Goal: Transaction & Acquisition: Download file/media

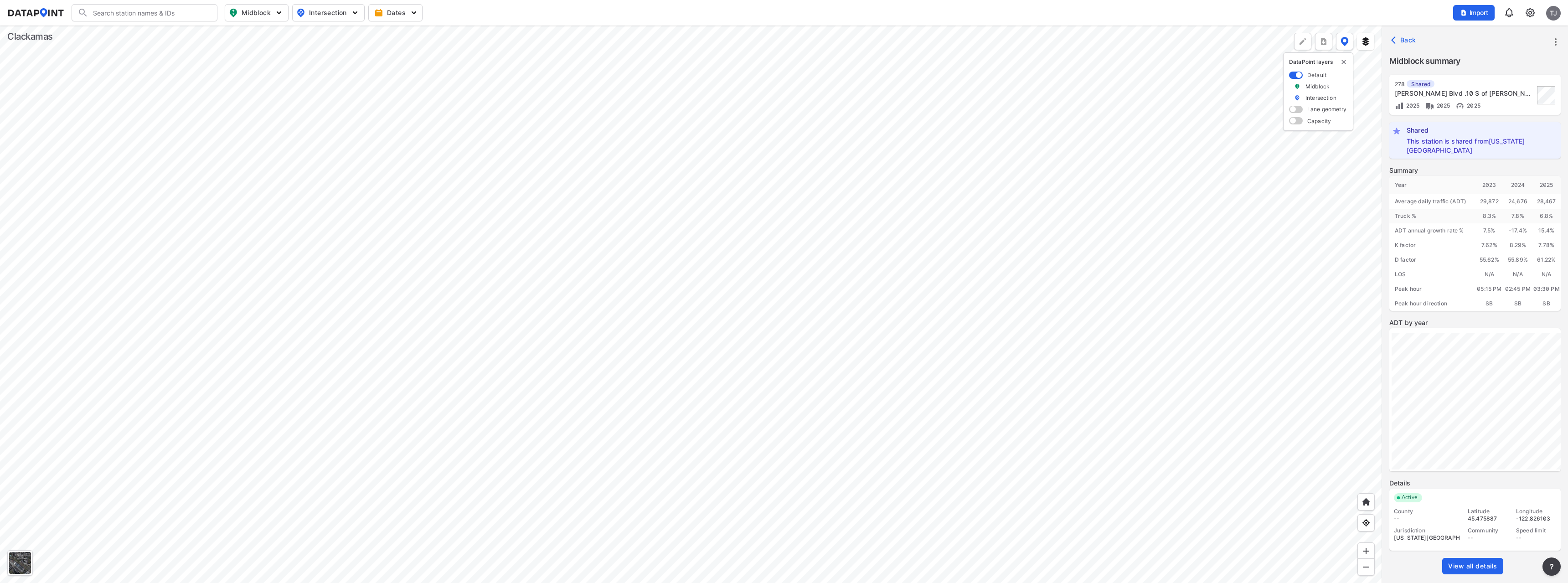
click at [642, 210] on div at bounding box center [691, 304] width 1382 height 558
click at [753, 222] on div at bounding box center [691, 304] width 1382 height 558
click at [865, 280] on div at bounding box center [691, 304] width 1382 height 558
click at [916, 294] on div at bounding box center [691, 304] width 1382 height 558
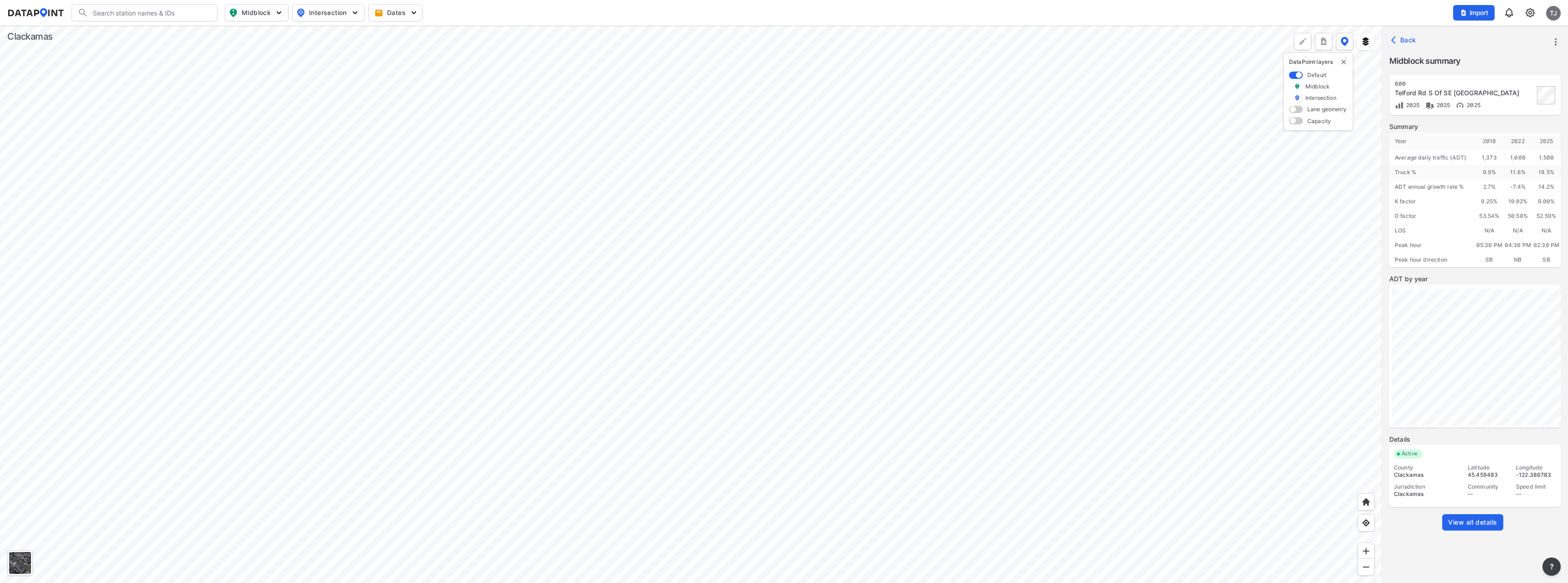
click at [1465, 520] on span "View all details" at bounding box center [1473, 522] width 49 height 9
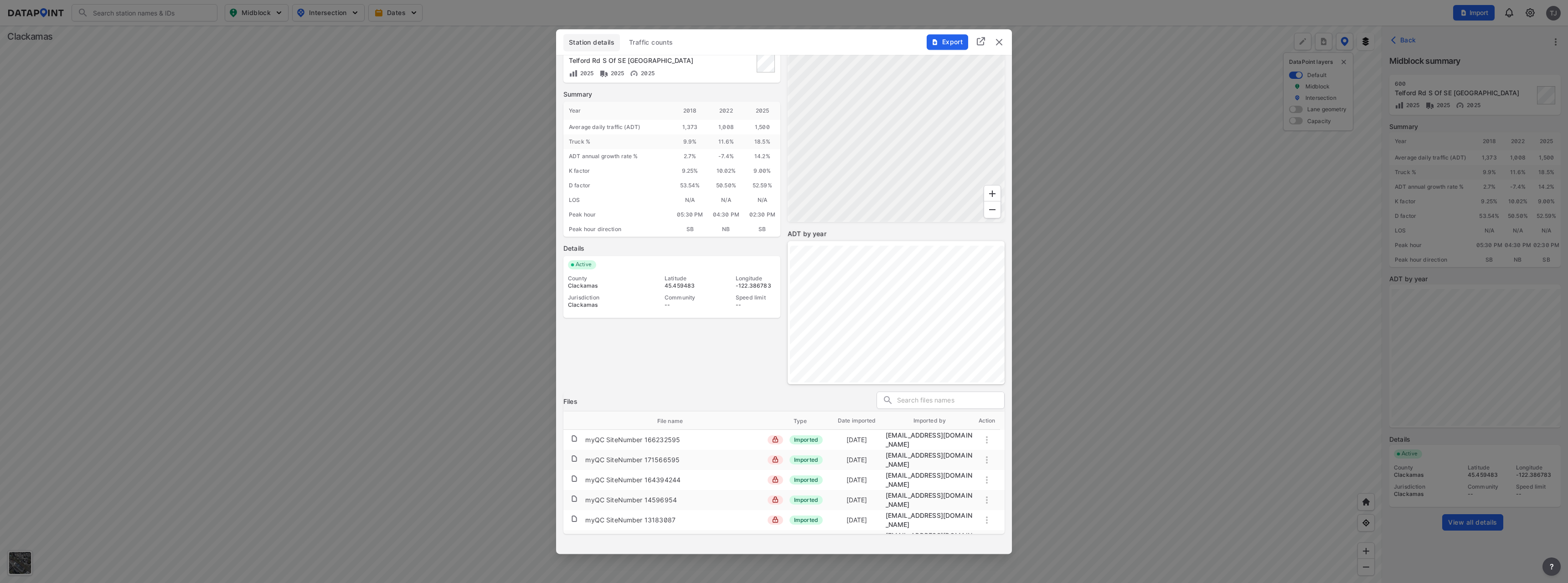
click at [668, 44] on span "Traffic counts" at bounding box center [651, 42] width 44 height 9
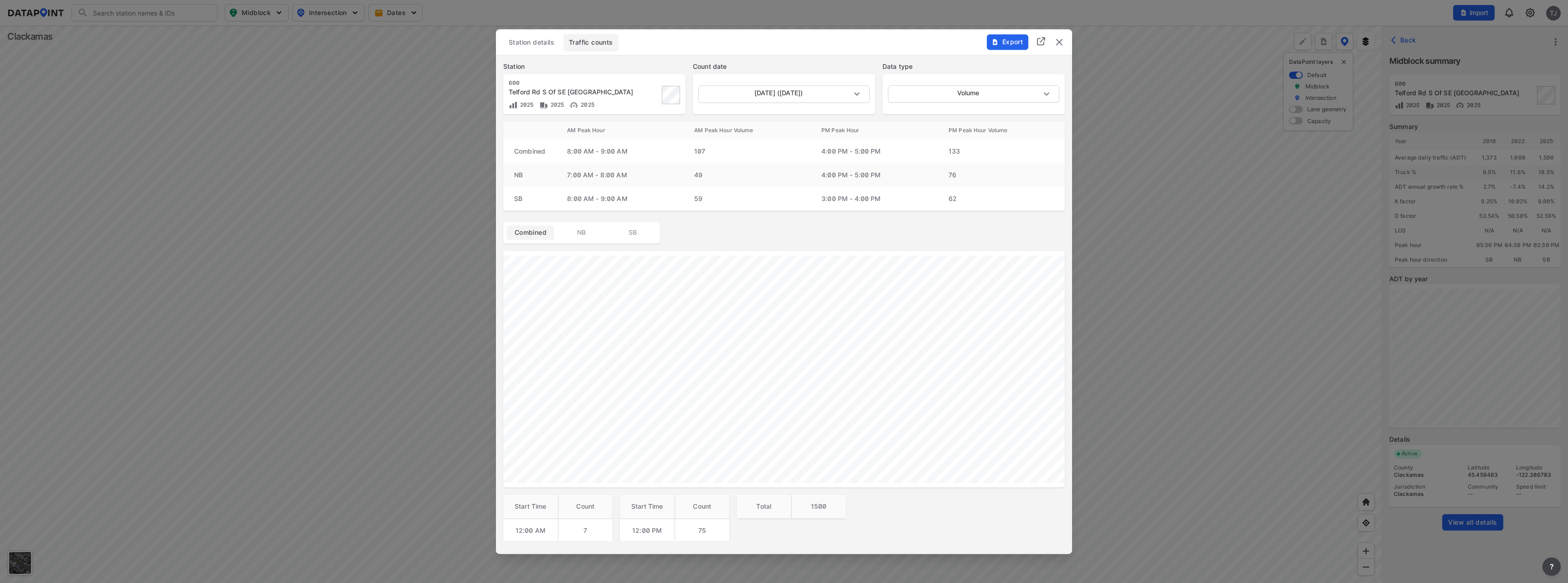
click at [566, 229] on span "NB" at bounding box center [582, 232] width 37 height 9
click at [647, 103] on span "SB" at bounding box center [633, 99] width 37 height 9
click at [623, 94] on span "SB" at bounding box center [633, 99] width 37 height 9
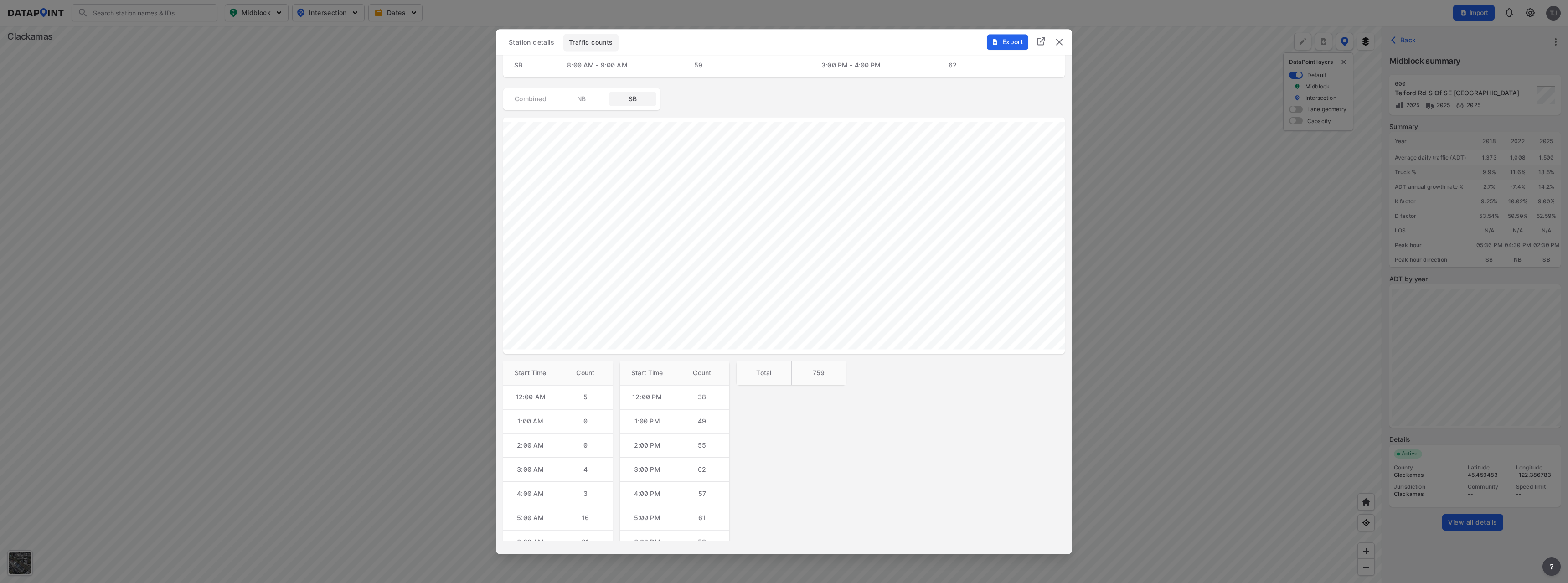
click at [566, 99] on span "NB" at bounding box center [582, 99] width 37 height 9
click at [1062, 44] on img "delete" at bounding box center [1059, 42] width 11 height 11
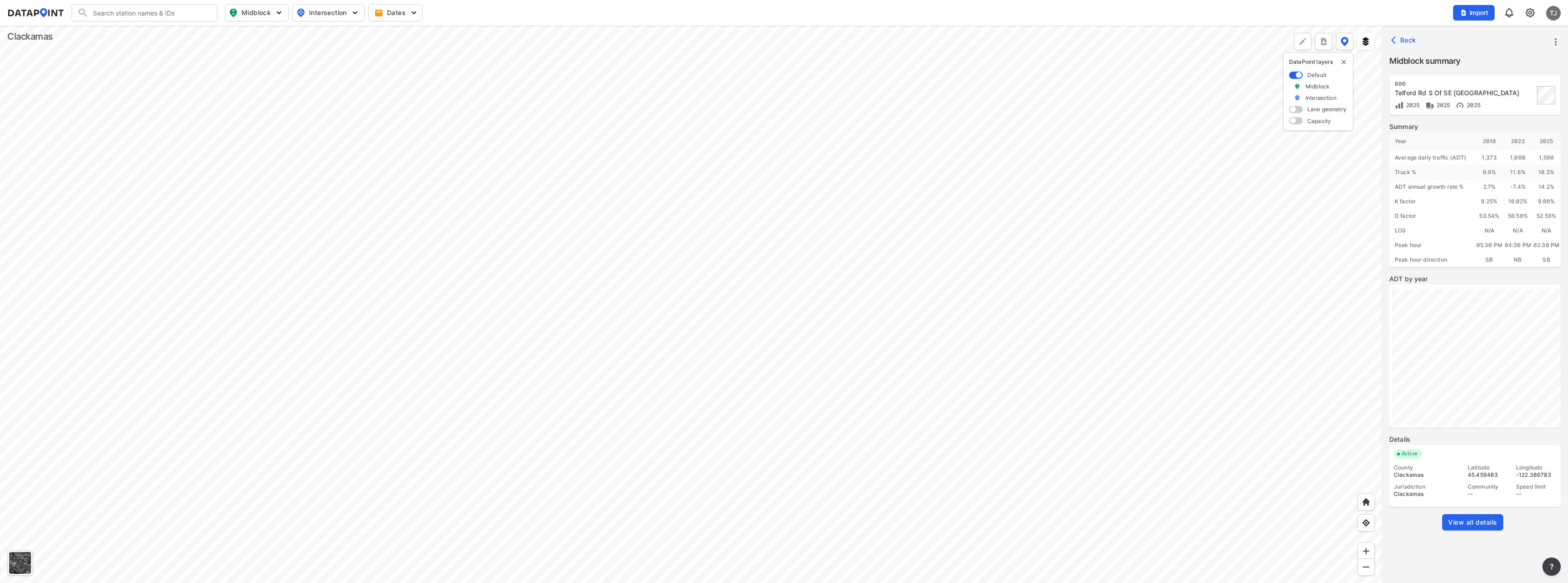
click at [853, 284] on div at bounding box center [691, 304] width 1382 height 558
click at [859, 283] on div at bounding box center [691, 304] width 1382 height 558
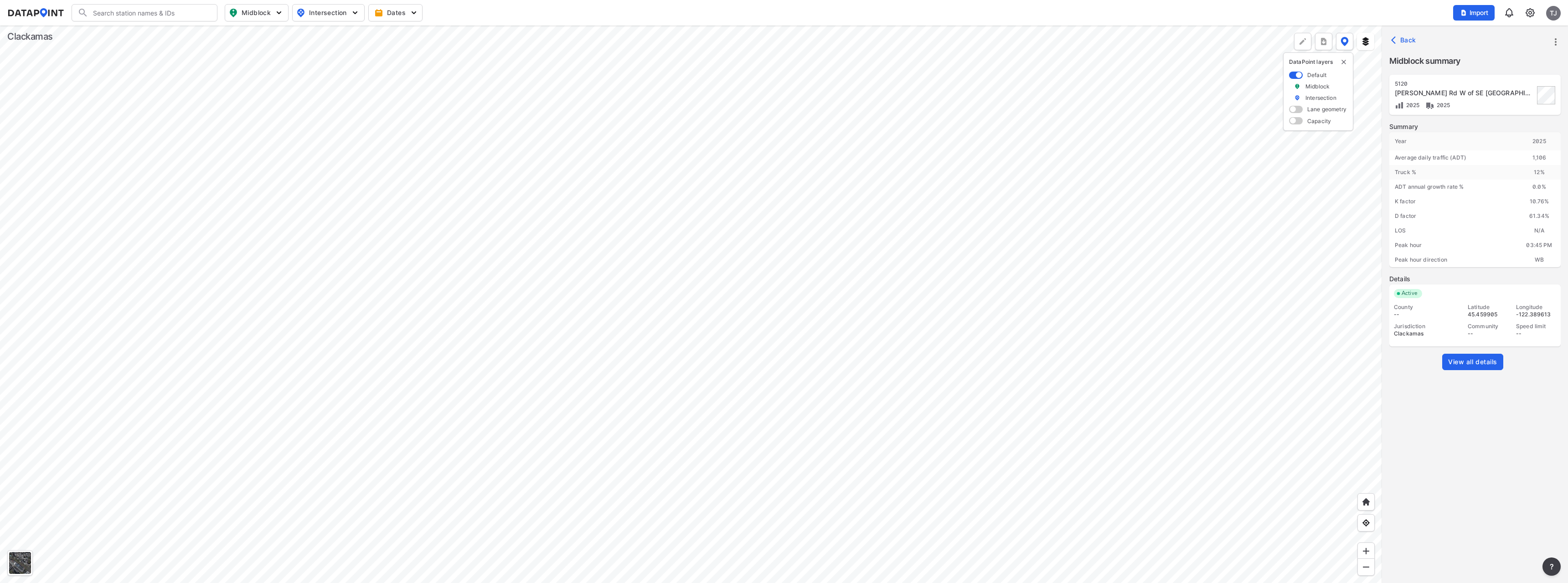
click at [920, 295] on div at bounding box center [691, 304] width 1382 height 558
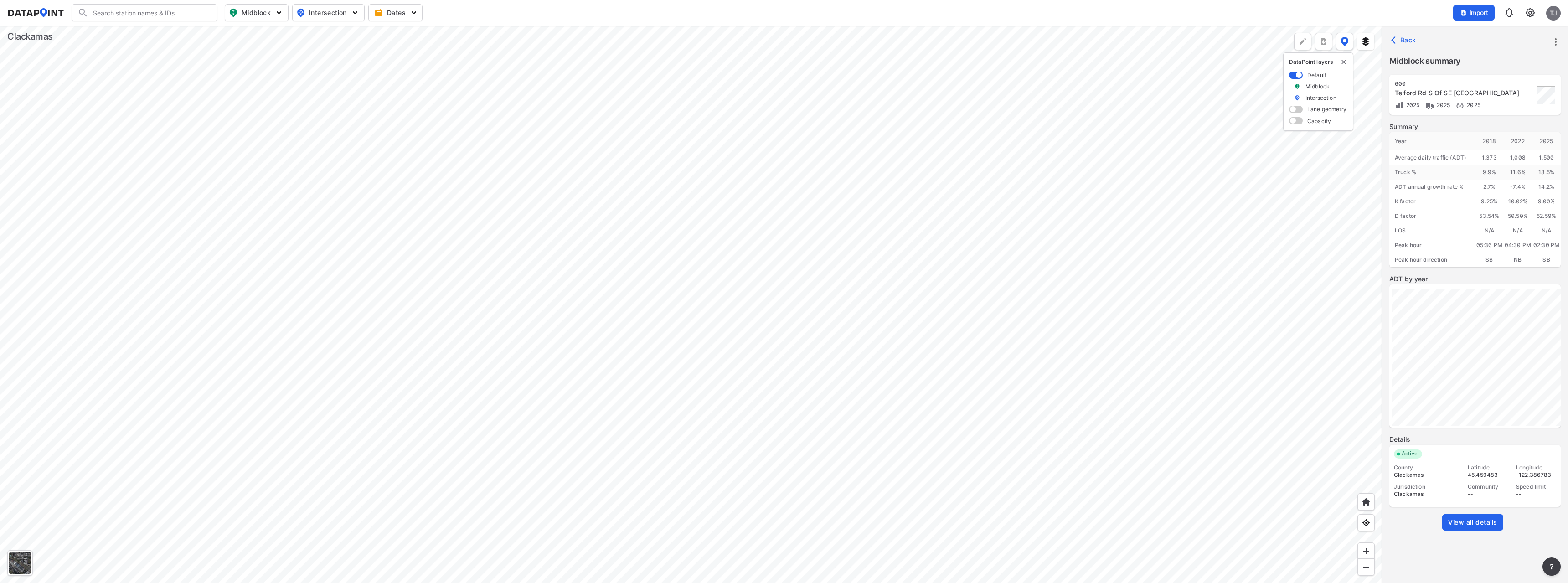
click at [1451, 520] on span "View all details" at bounding box center [1473, 522] width 49 height 9
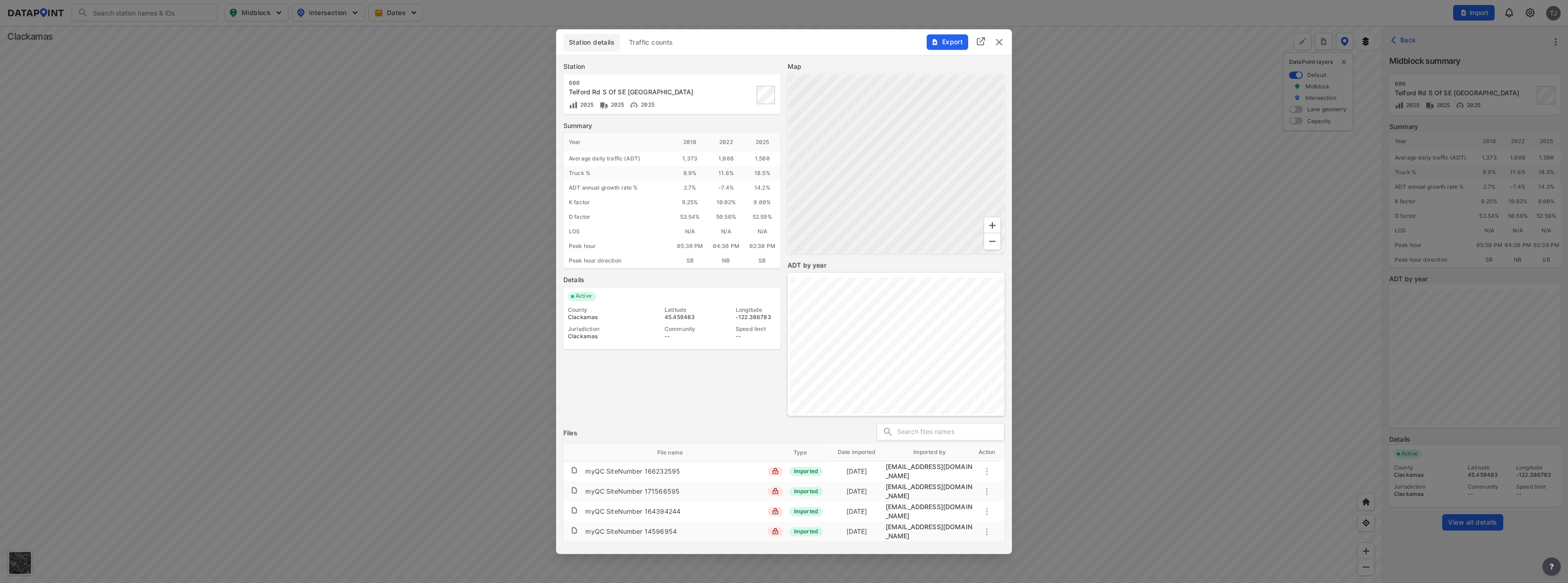
click at [314, 189] on div at bounding box center [784, 291] width 1568 height 583
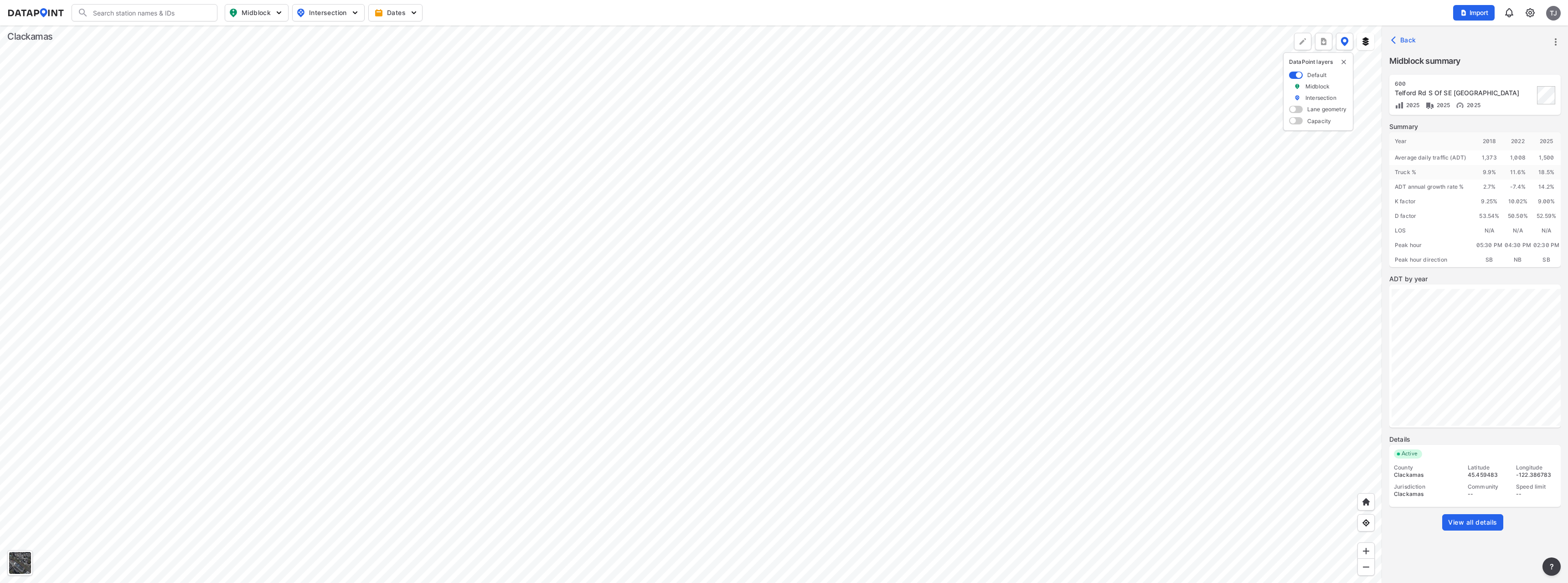
click at [860, 281] on div at bounding box center [691, 304] width 1382 height 558
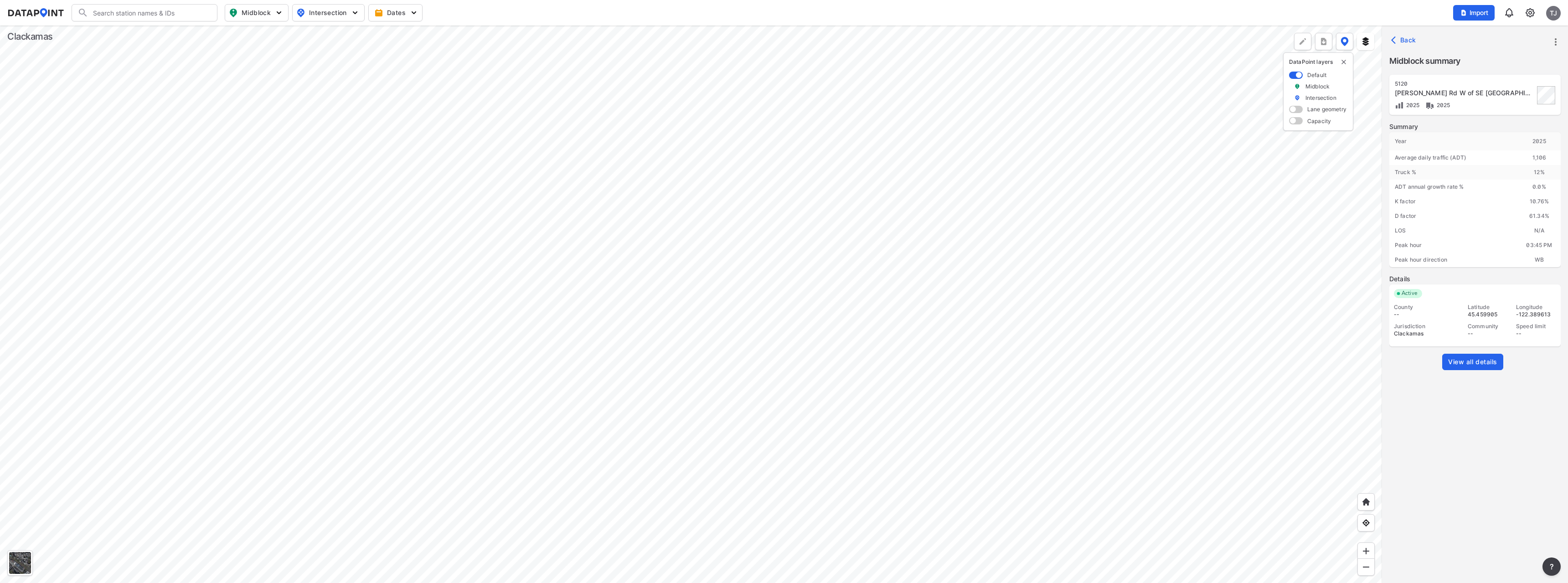
click at [1473, 368] on link "View all details" at bounding box center [1473, 362] width 61 height 16
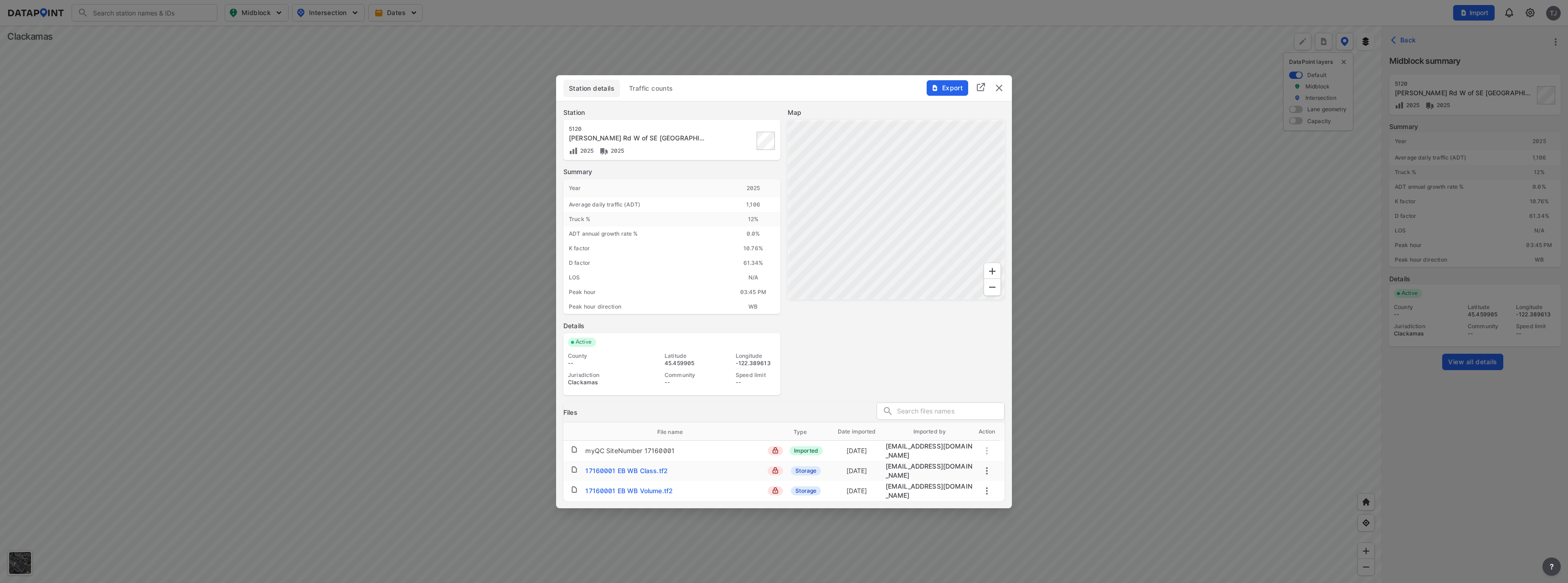
click at [645, 92] on span "Traffic counts" at bounding box center [651, 88] width 44 height 9
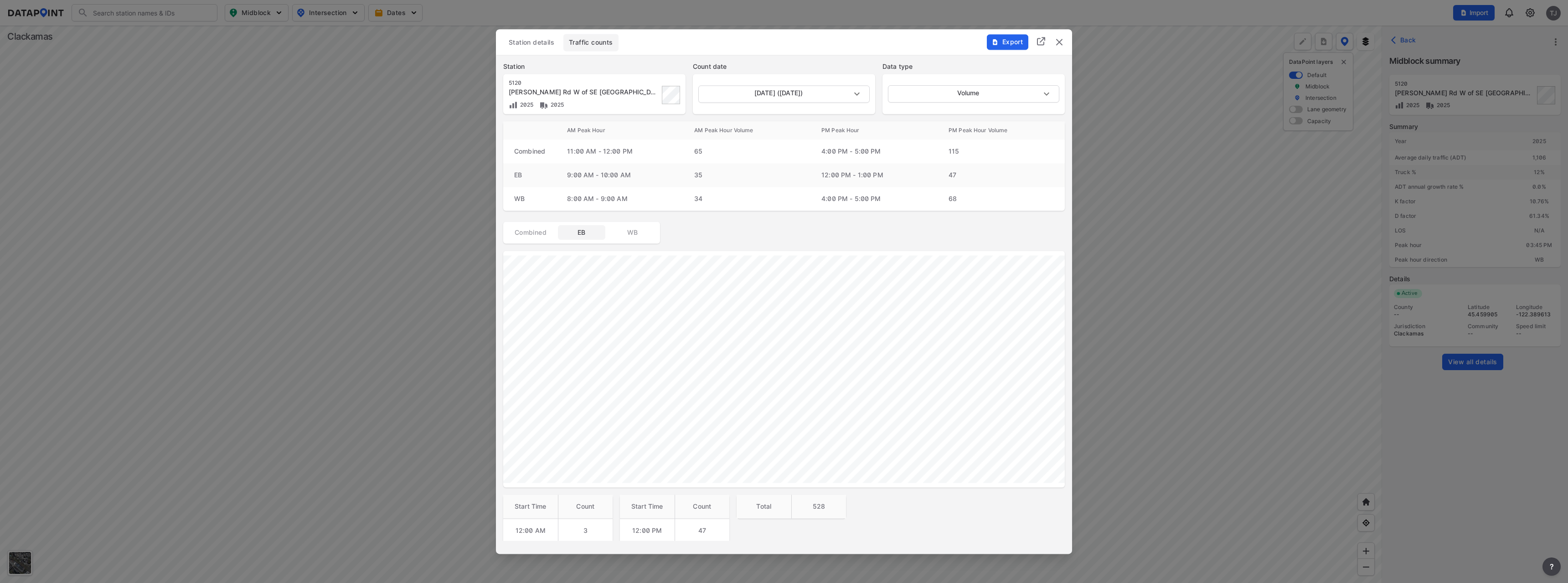
click at [636, 232] on span "WB" at bounding box center [633, 232] width 37 height 9
click at [1061, 40] on img "delete" at bounding box center [1059, 42] width 11 height 11
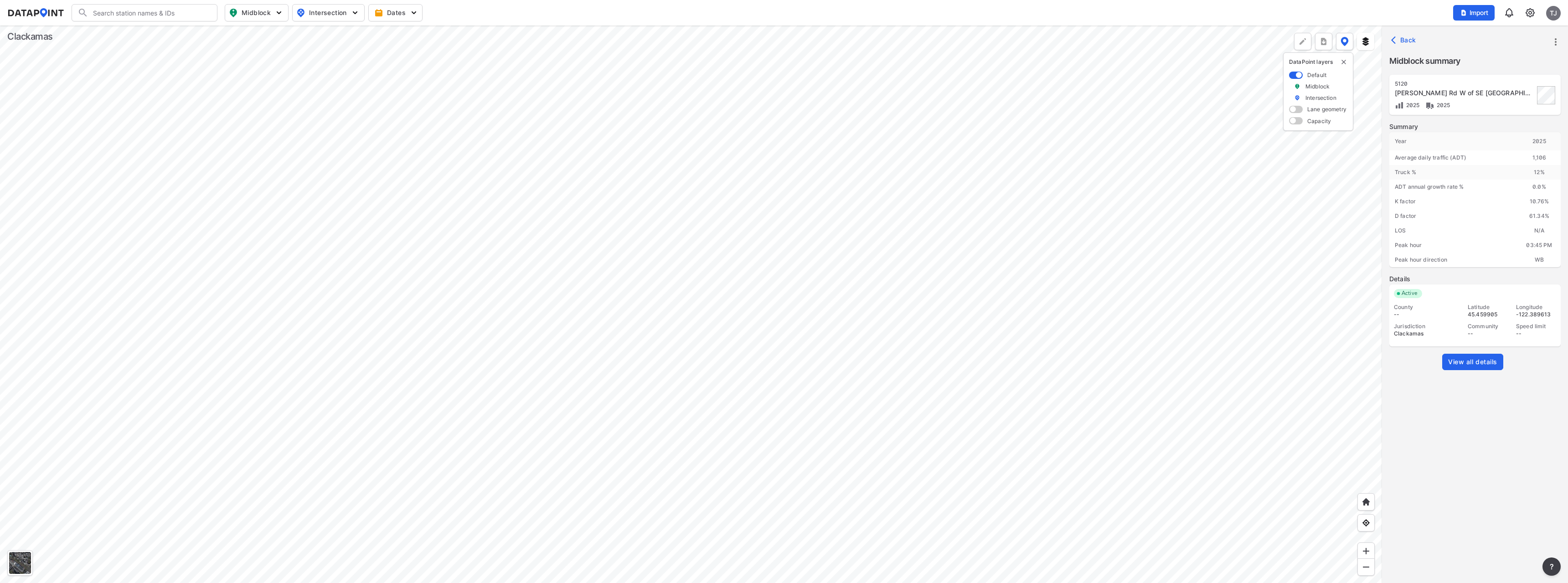
click at [886, 246] on div at bounding box center [691, 304] width 1382 height 558
click at [1455, 361] on span "View all details" at bounding box center [1473, 362] width 49 height 9
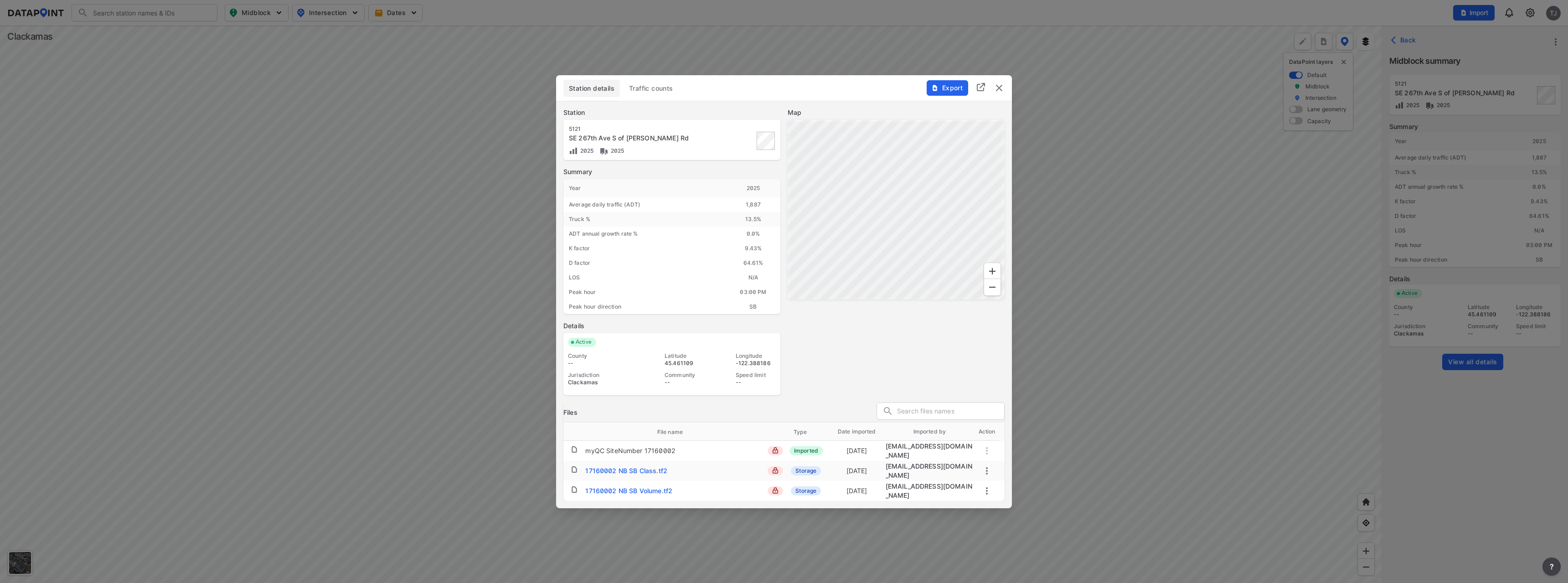
click at [645, 92] on span "Traffic counts" at bounding box center [651, 88] width 44 height 9
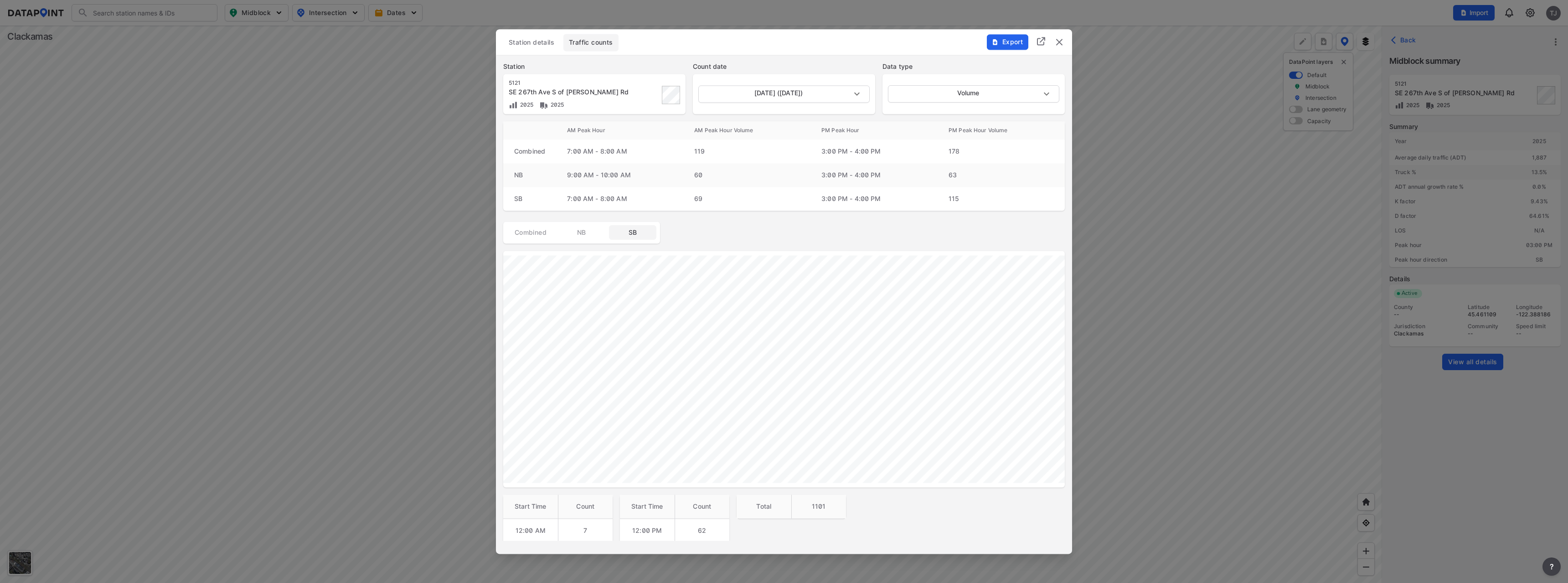
click at [642, 236] on span "SB" at bounding box center [633, 232] width 37 height 9
drag, startPoint x: 572, startPoint y: 261, endPoint x: 618, endPoint y: 373, distance: 121.1
click at [617, 375] on div "Station [STREET_ADDRESS][PERSON_NAME] 2025 Count date [DATE] ([DATE]) [DATE] Da…" at bounding box center [784, 163] width 577 height 757
click at [584, 325] on td "6" at bounding box center [585, 333] width 55 height 24
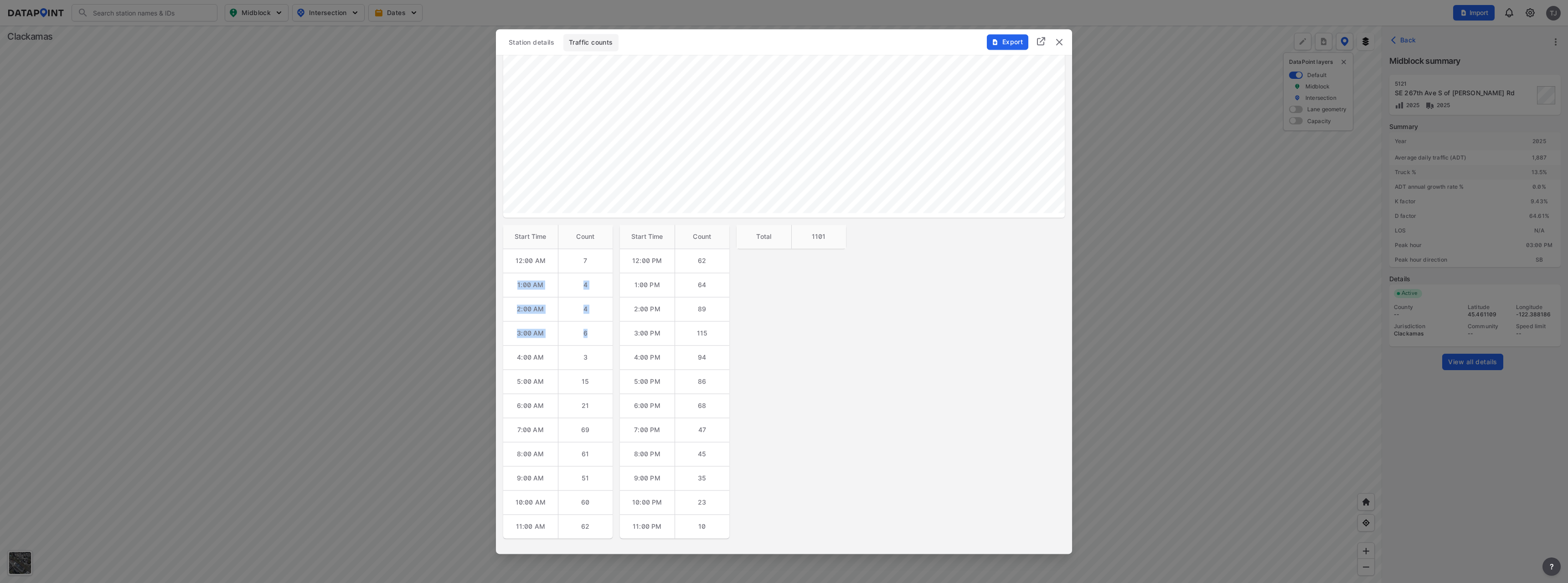
drag, startPoint x: 593, startPoint y: 260, endPoint x: 592, endPoint y: 322, distance: 62.0
click at [592, 322] on tbody "12:00 AM 7 1:00 AM 4 2:00 AM 4 3:00 AM 6 4:00 AM 3 5:00 AM 15 6:00 AM 21 7:00 A…" at bounding box center [558, 393] width 109 height 290
drag, startPoint x: 572, startPoint y: 256, endPoint x: 574, endPoint y: 511, distance: 255.0
click at [574, 511] on tbody "12:00 AM 7 1:00 AM 4 2:00 AM 4 3:00 AM 6 4:00 AM 3 5:00 AM 15 6:00 AM 21 7:00 A…" at bounding box center [558, 393] width 109 height 290
click at [825, 392] on div "Station [STREET_ADDRESS][PERSON_NAME] 2025 Count date [DATE] ([DATE]) [DATE] Da…" at bounding box center [784, 163] width 577 height 757
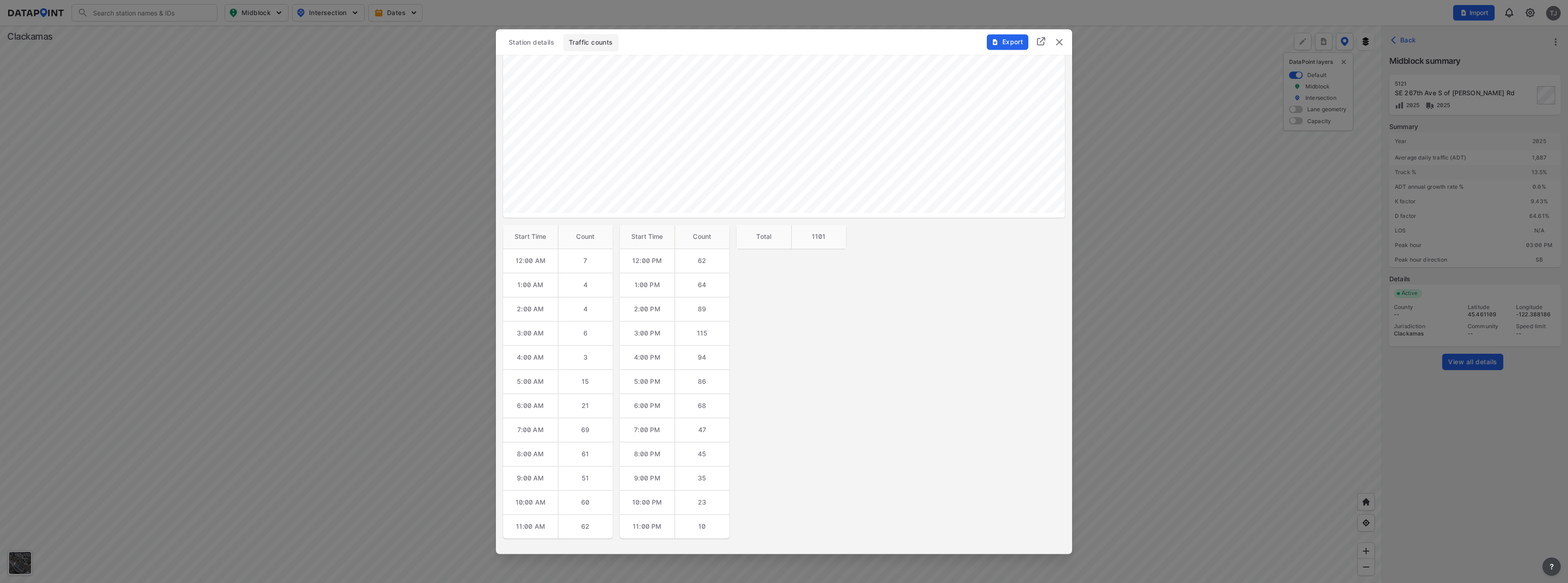
click at [995, 43] on img "button" at bounding box center [995, 42] width 8 height 8
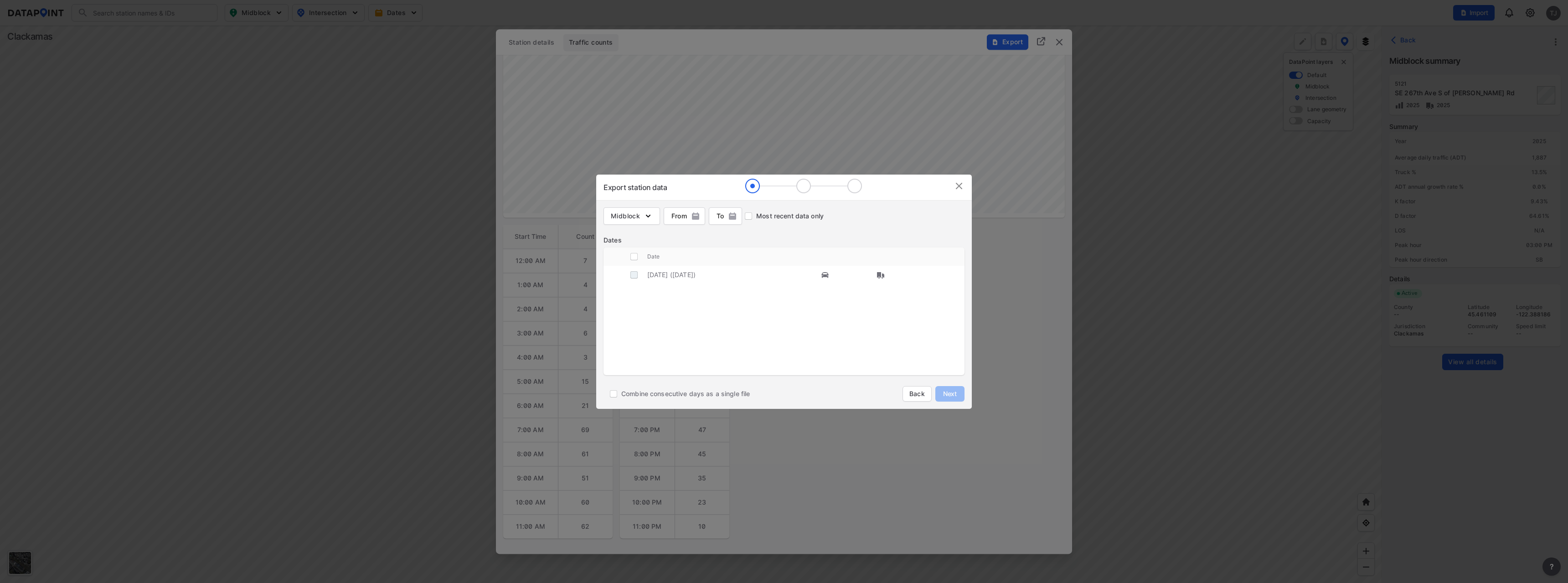
click at [635, 275] on input "decorative checkbox" at bounding box center [634, 275] width 17 height 17
checkbox input "true"
click at [960, 396] on button "Next" at bounding box center [950, 394] width 29 height 16
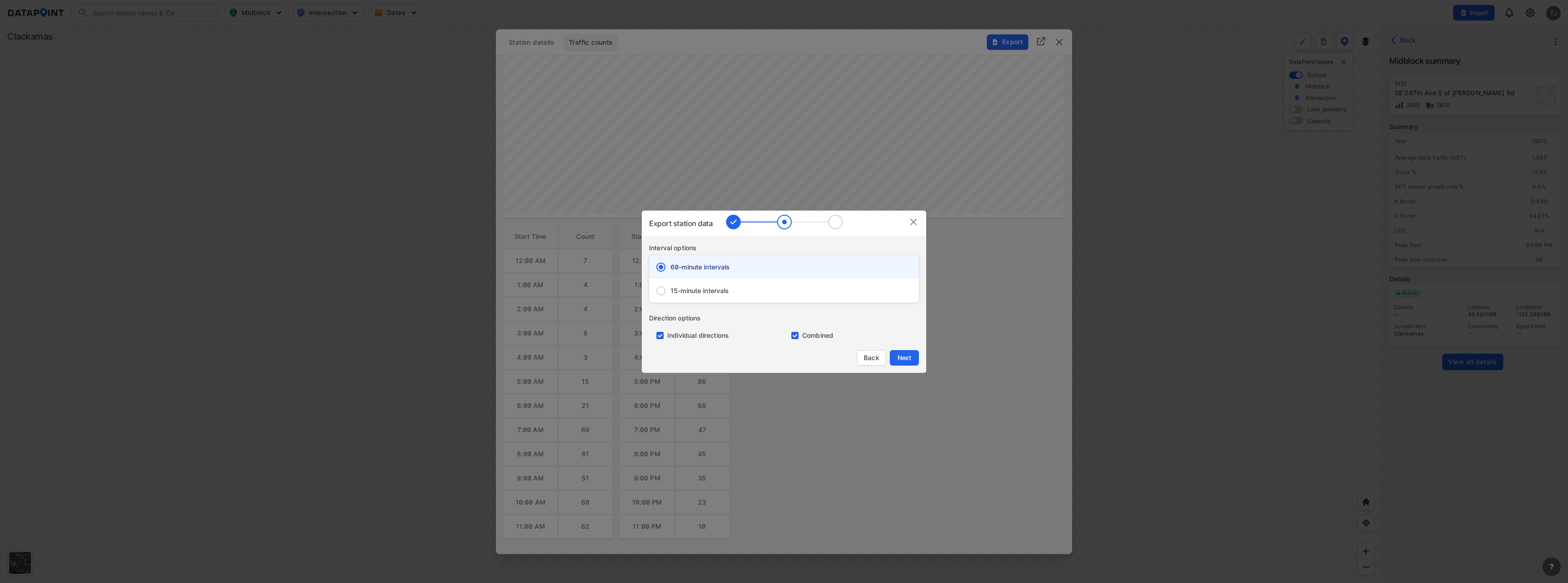
click at [797, 337] on input "primary checkbox" at bounding box center [793, 336] width 18 height 8
click at [794, 335] on input "primary checkbox" at bounding box center [793, 336] width 18 height 8
click at [796, 336] on input "primary checkbox" at bounding box center [793, 336] width 18 height 8
checkbox input "false"
click at [913, 356] on span "Next" at bounding box center [904, 358] width 18 height 9
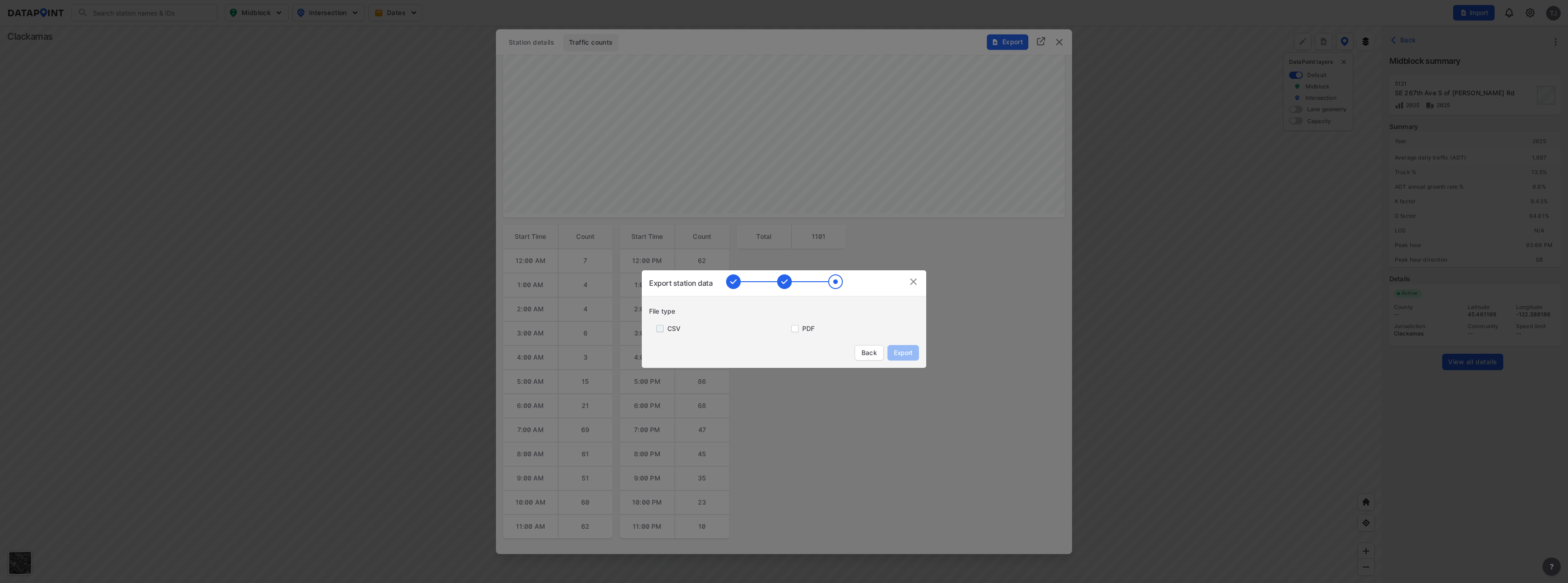
click at [657, 330] on input "primary checkbox" at bounding box center [658, 329] width 18 height 8
checkbox input "true"
click at [901, 354] on span "Export" at bounding box center [903, 353] width 20 height 9
